Goal: Task Accomplishment & Management: Use online tool/utility

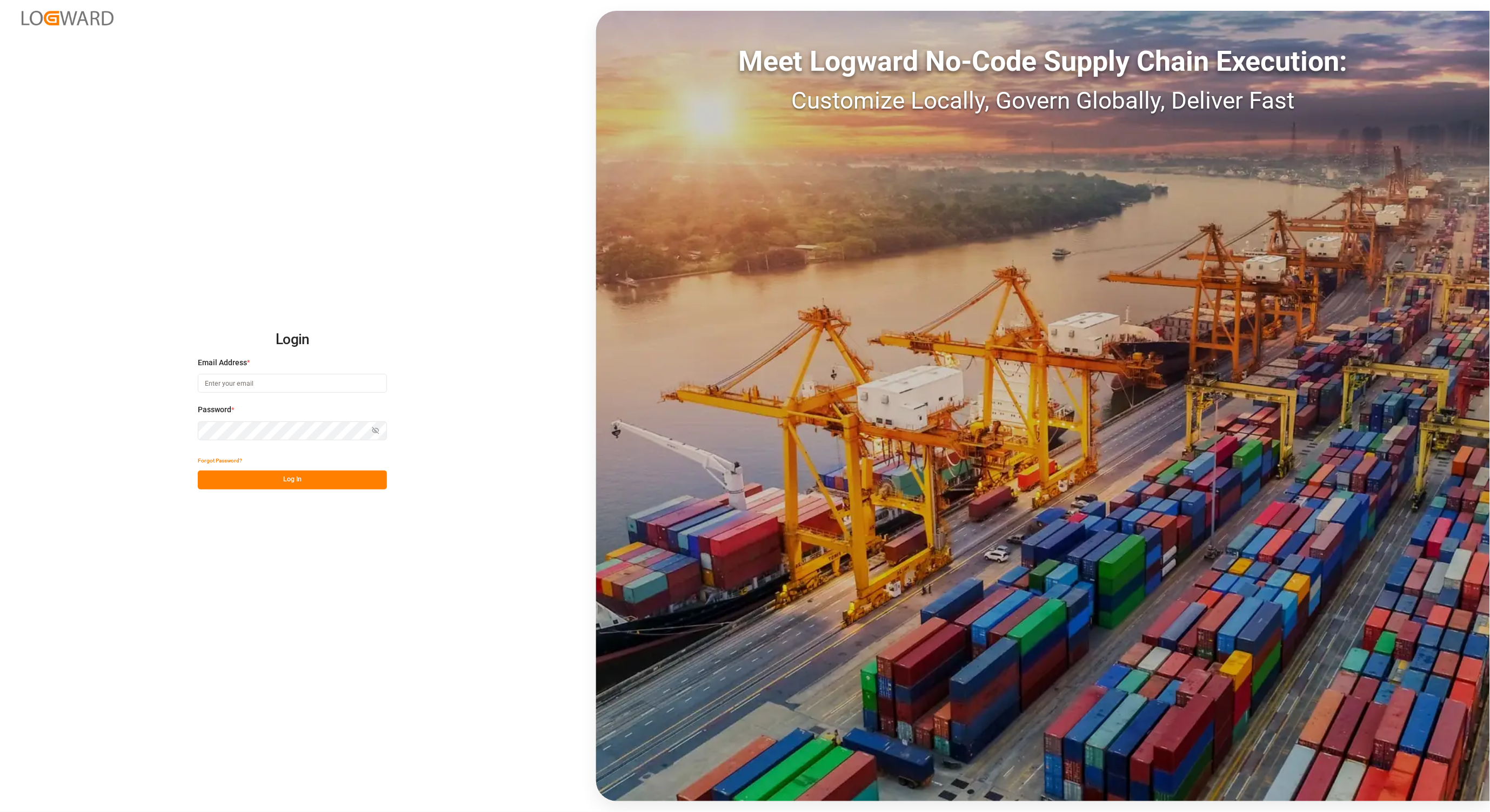
type input "[PERSON_NAME][EMAIL_ADDRESS][DOMAIN_NAME]"
click at [241, 480] on button "Log In" at bounding box center [292, 480] width 189 height 19
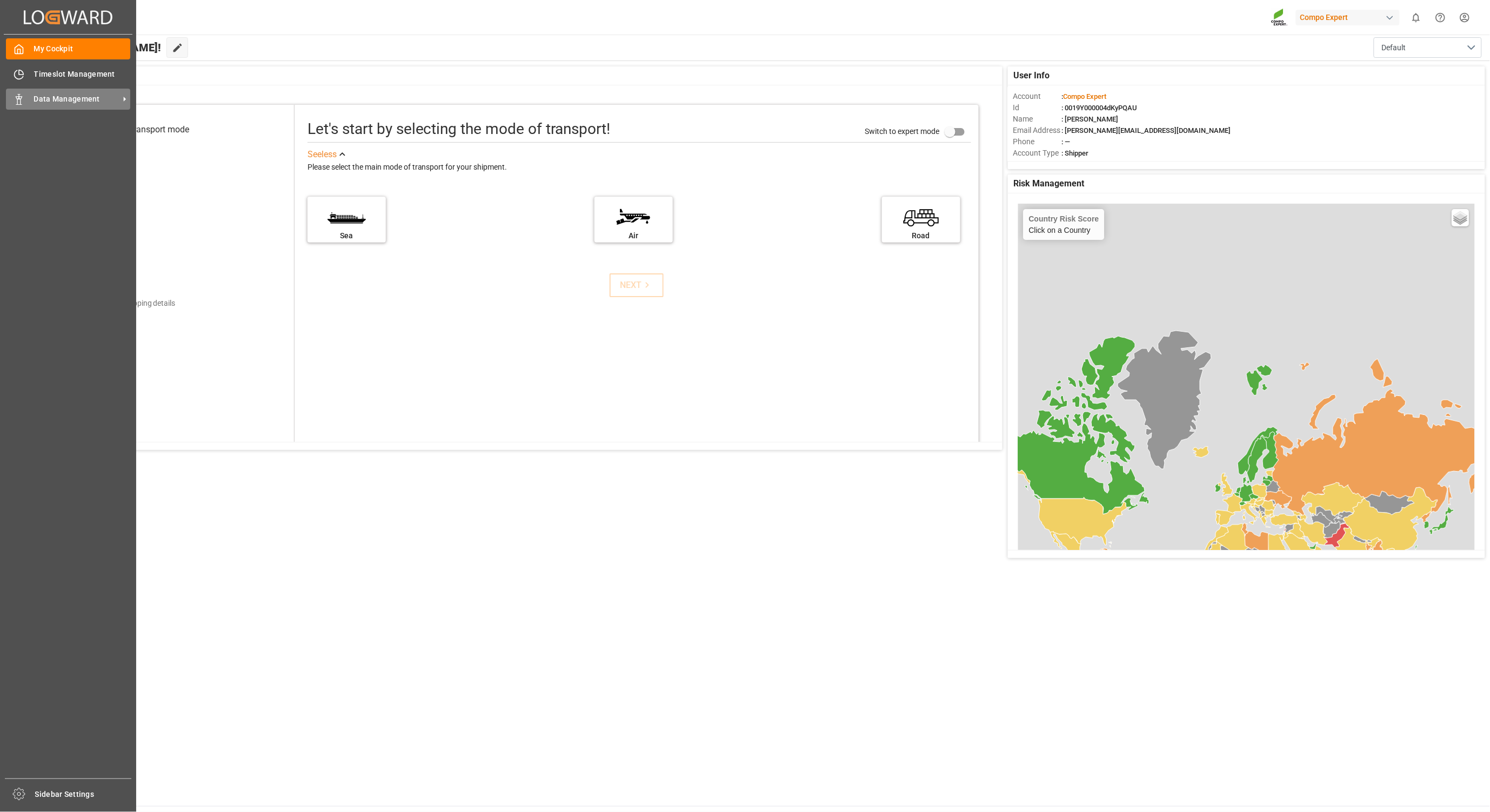
click at [16, 106] on div "Data Management Data Management" at bounding box center [68, 99] width 124 height 21
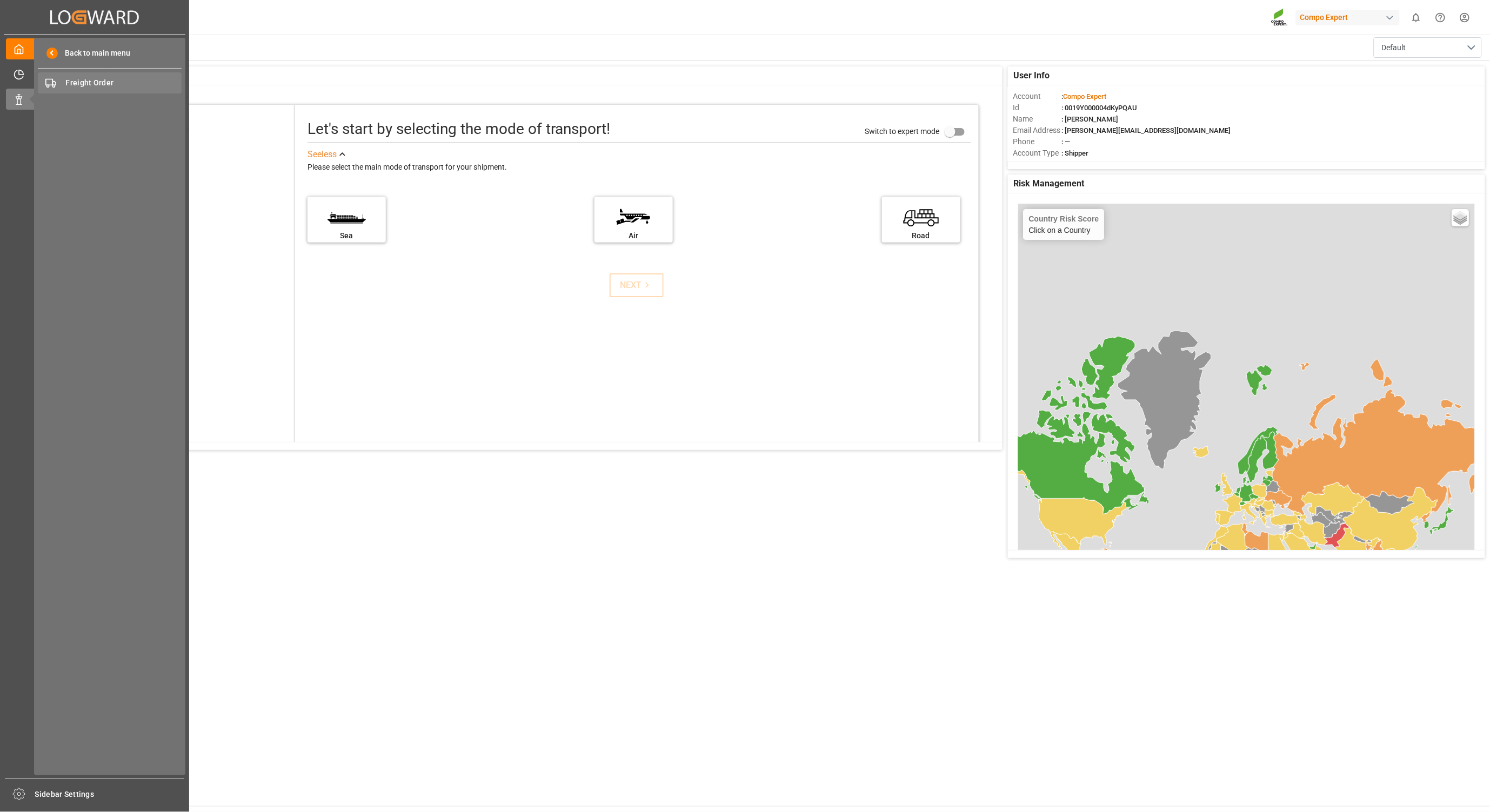
click at [172, 84] on span "Freight Order" at bounding box center [124, 83] width 116 height 12
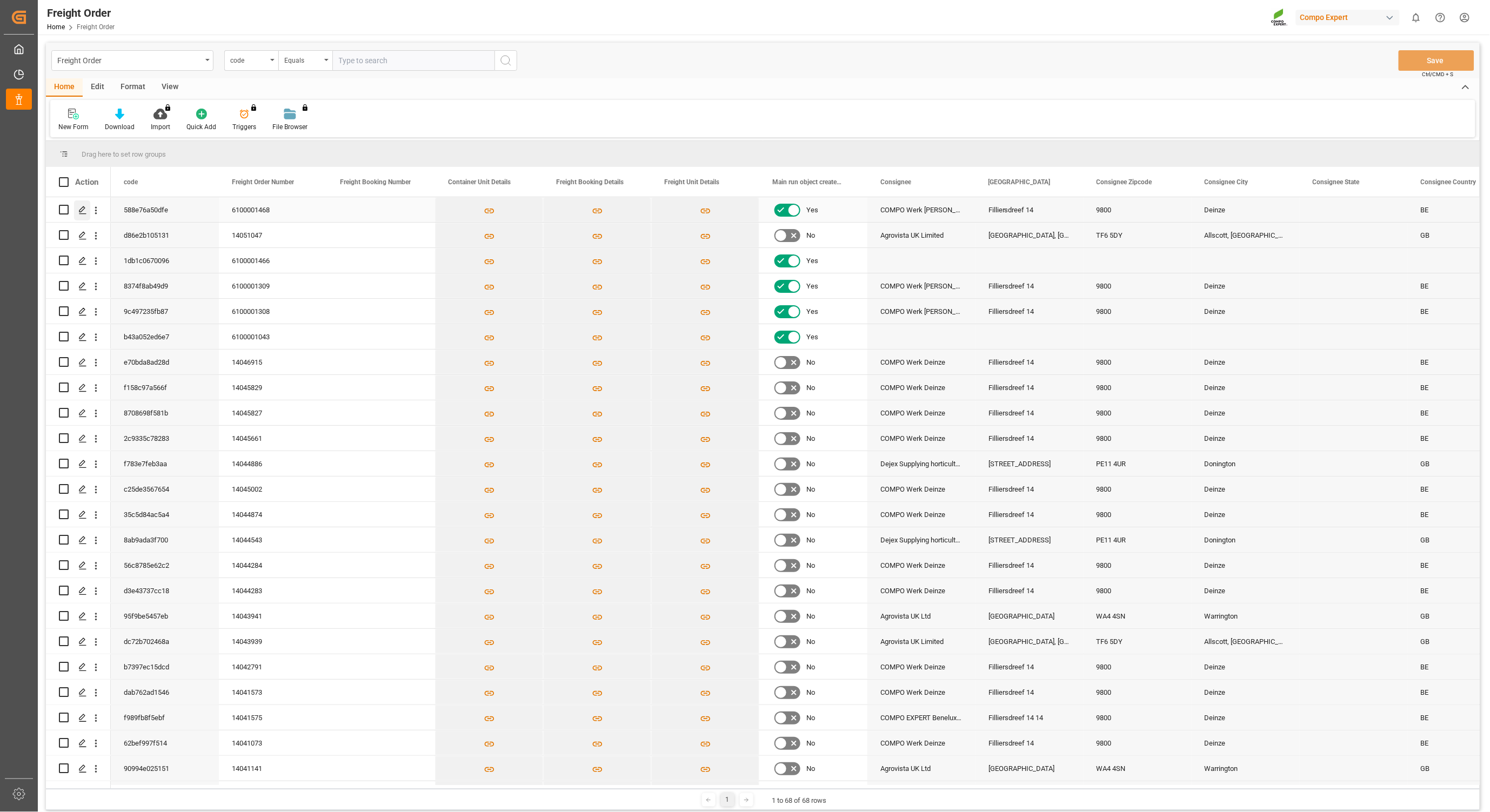
click at [81, 212] on polygon "Press SPACE to select this row." at bounding box center [82, 209] width 5 height 5
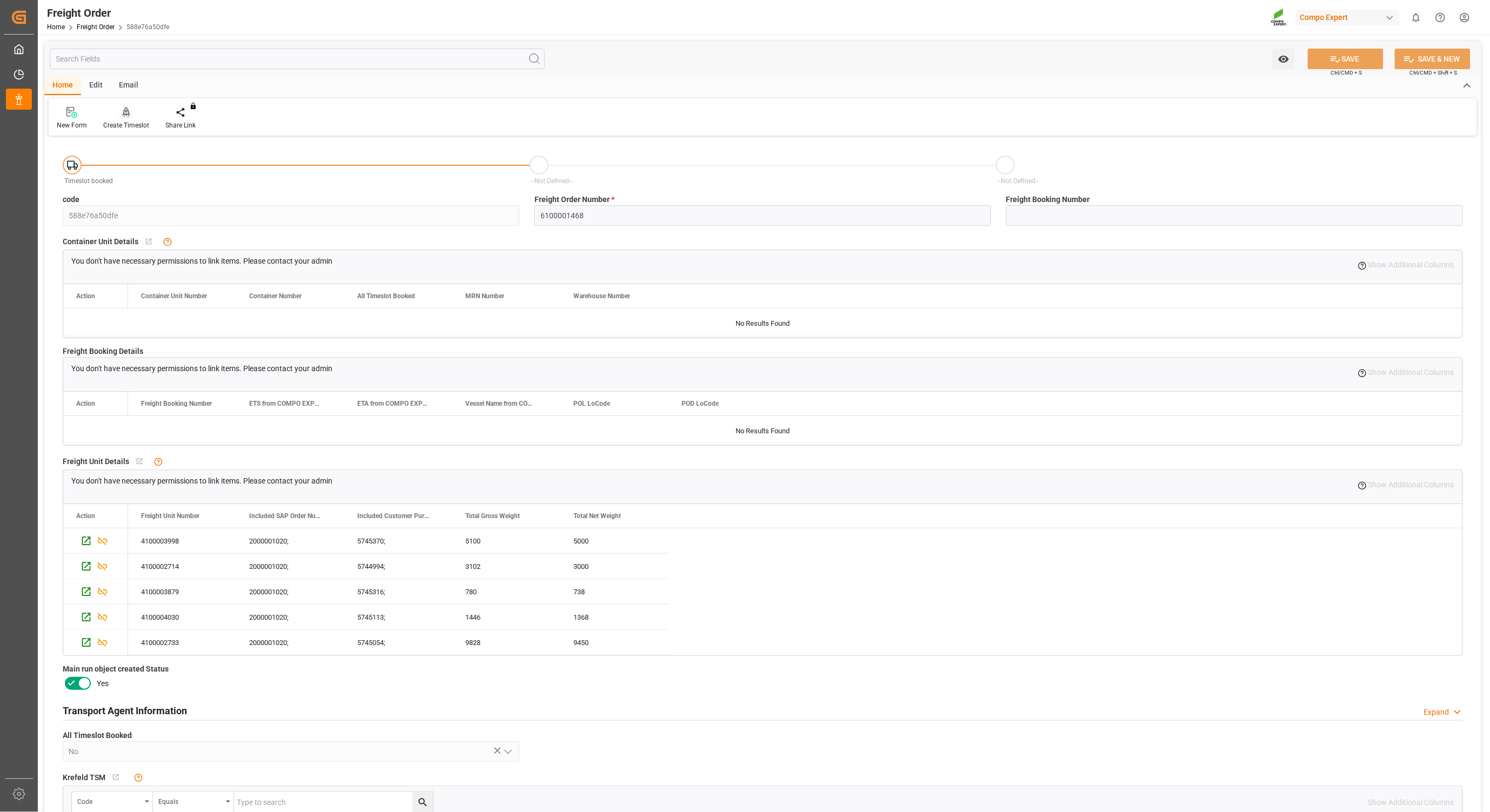
click at [120, 112] on div at bounding box center [126, 112] width 46 height 12
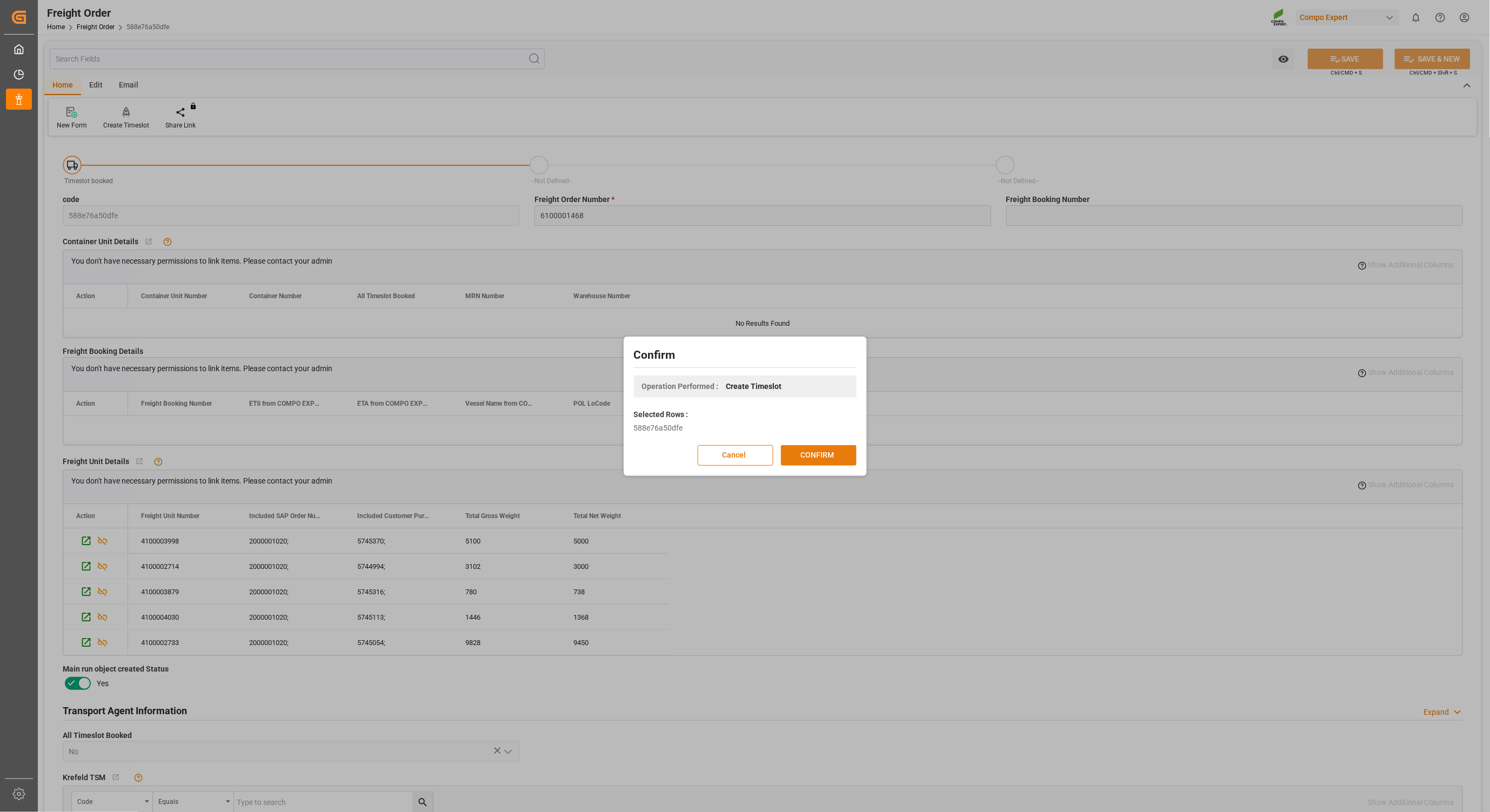
click at [830, 447] on button "CONFIRM" at bounding box center [818, 456] width 76 height 21
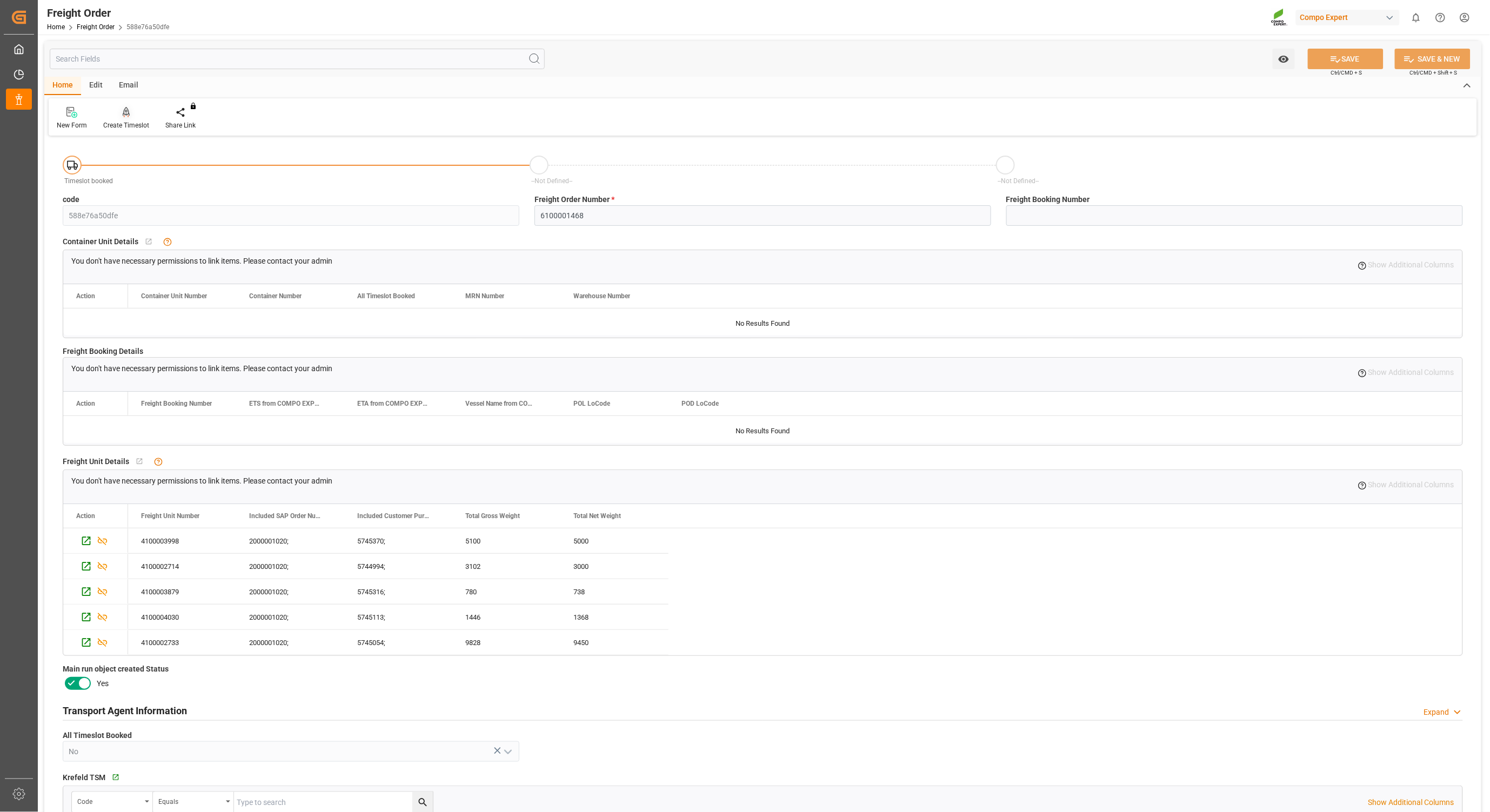
click at [136, 119] on div "Create Timeslot" at bounding box center [126, 118] width 62 height 24
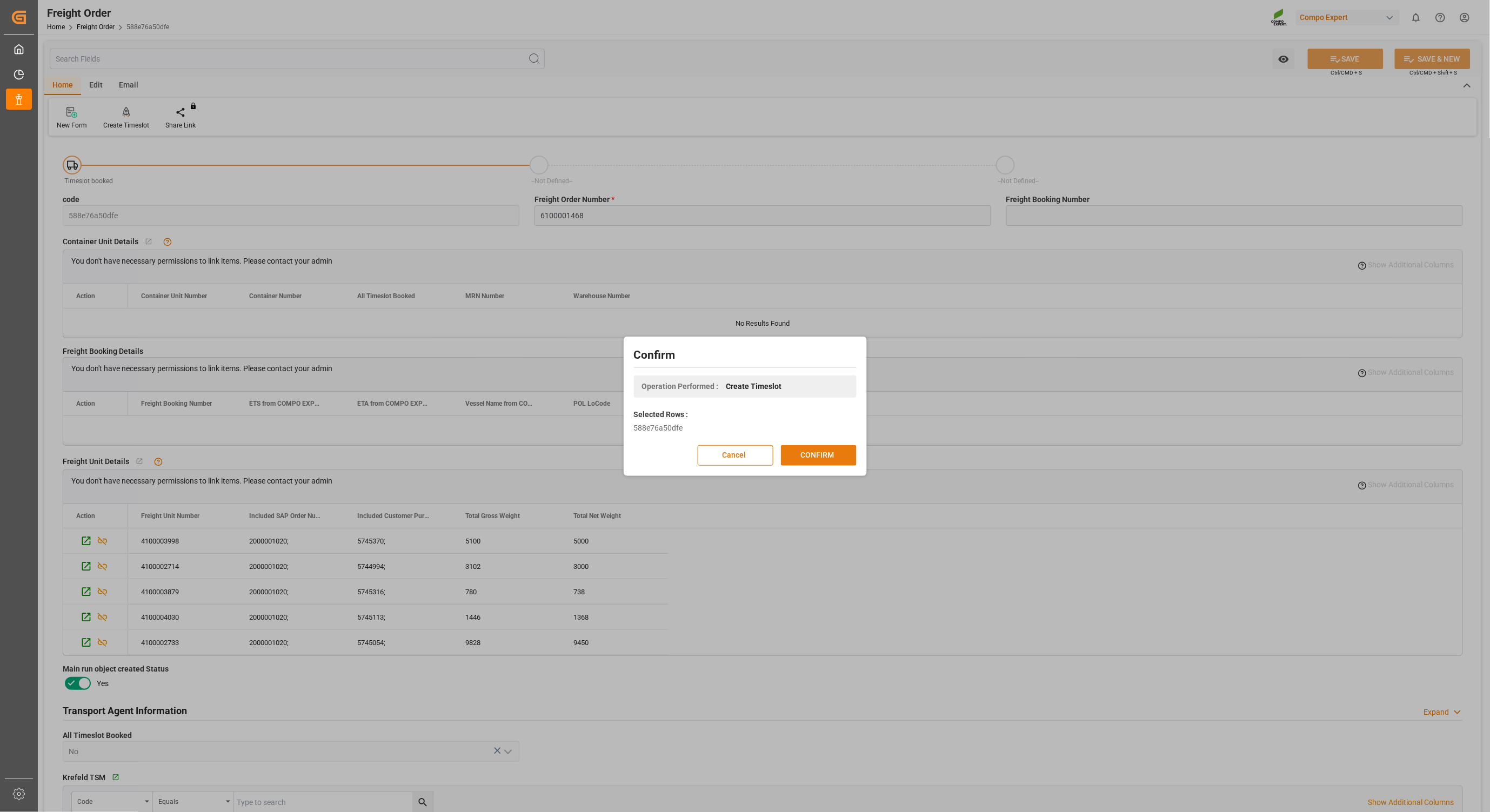
click at [824, 455] on button "CONFIRM" at bounding box center [818, 456] width 76 height 21
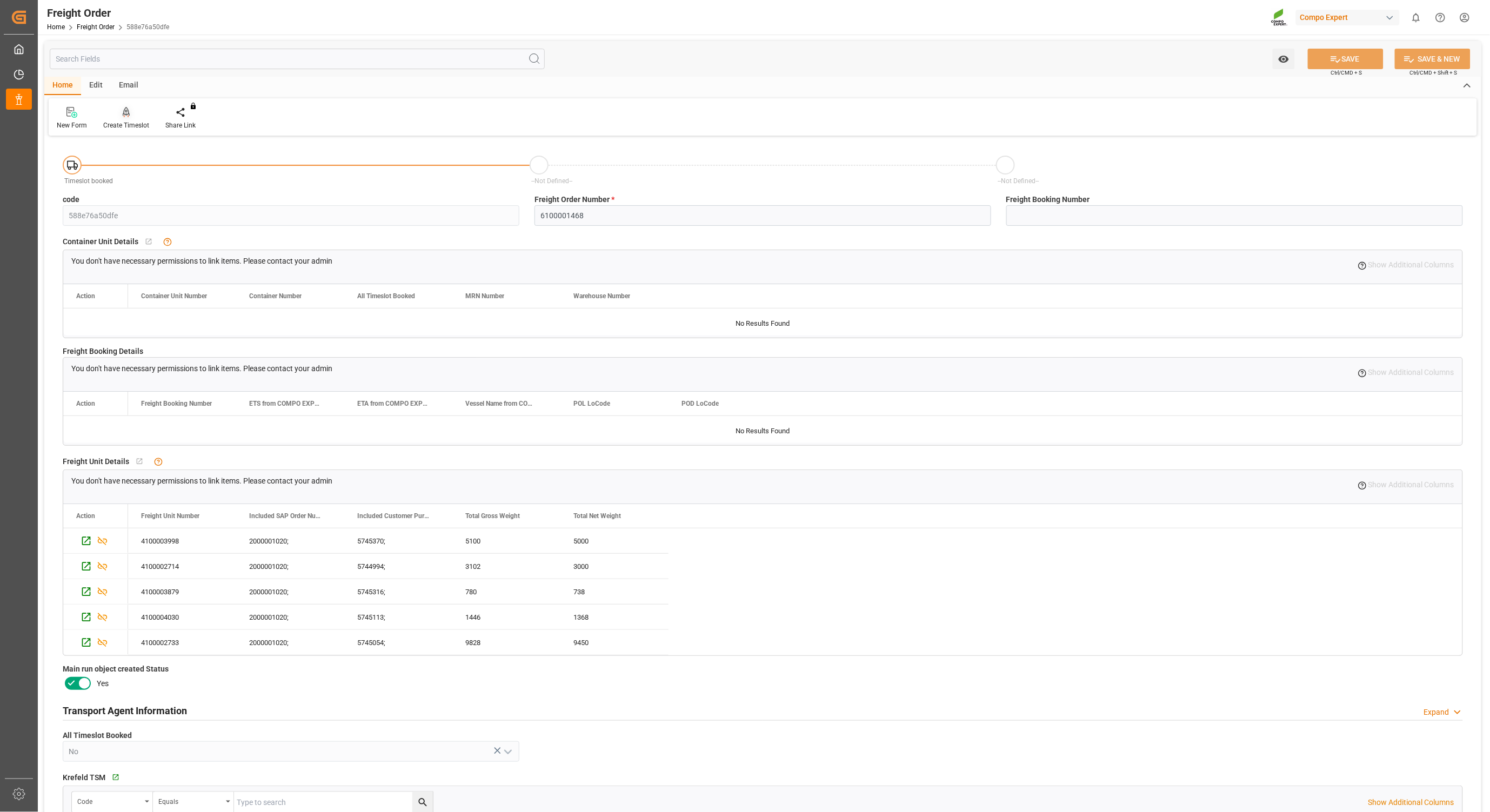
click at [128, 113] on div at bounding box center [126, 112] width 46 height 12
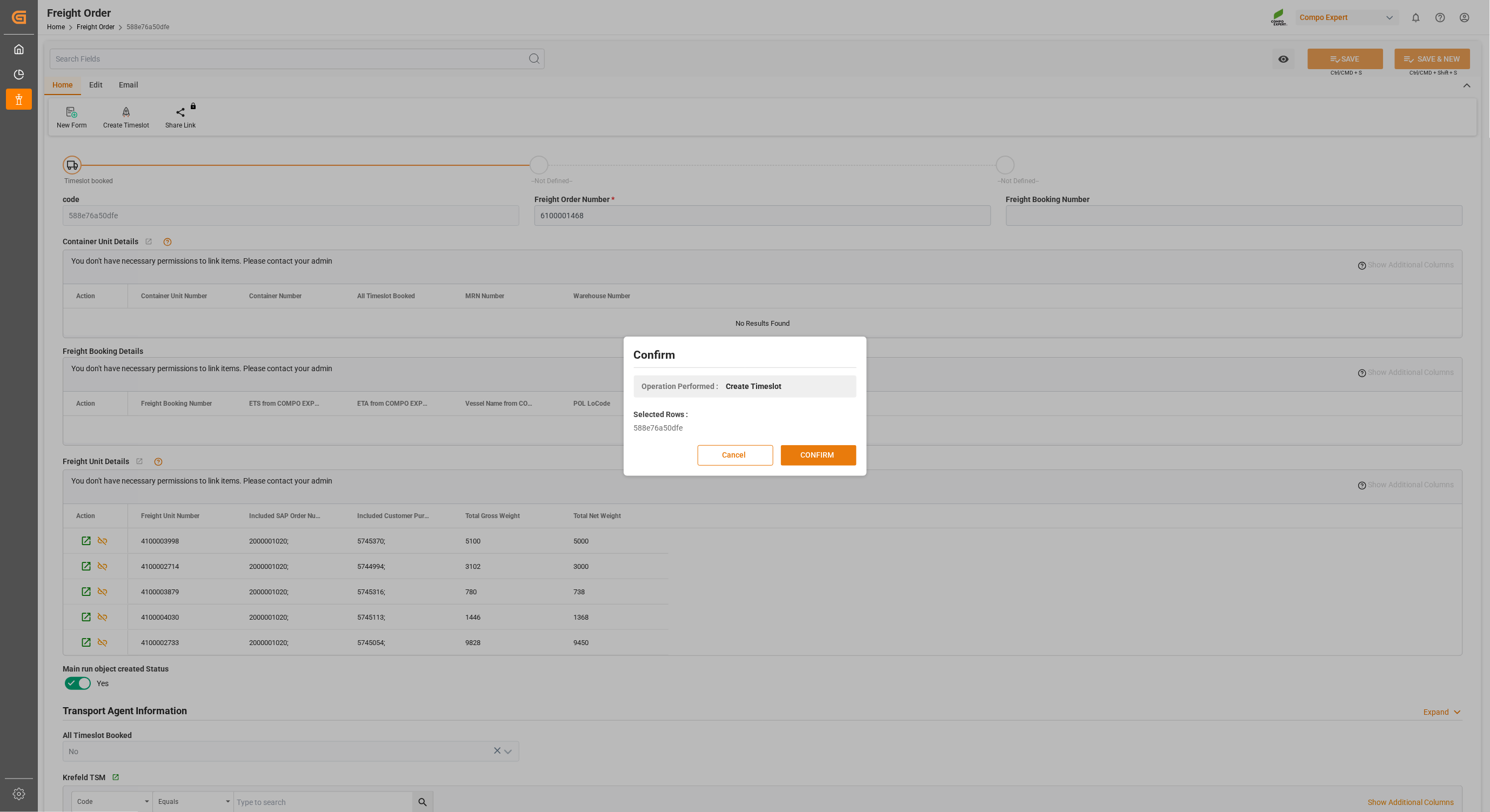
click at [829, 456] on button "CONFIRM" at bounding box center [818, 456] width 76 height 21
